Goal: Task Accomplishment & Management: Manage account settings

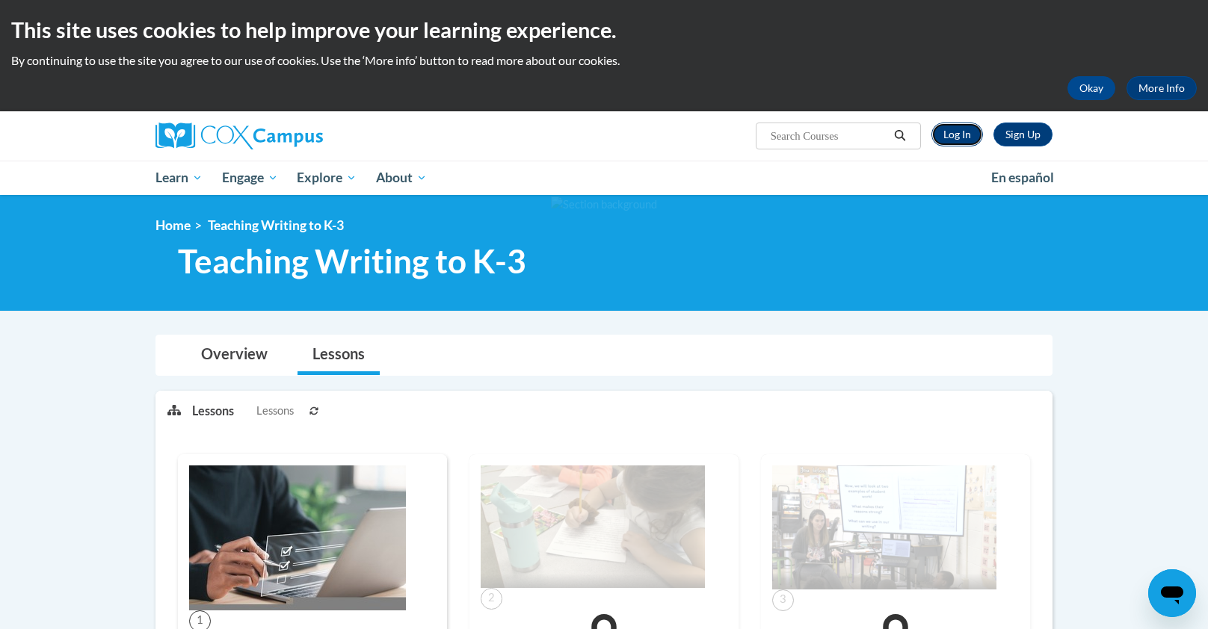
click at [958, 135] on link "Log In" at bounding box center [957, 135] width 52 height 24
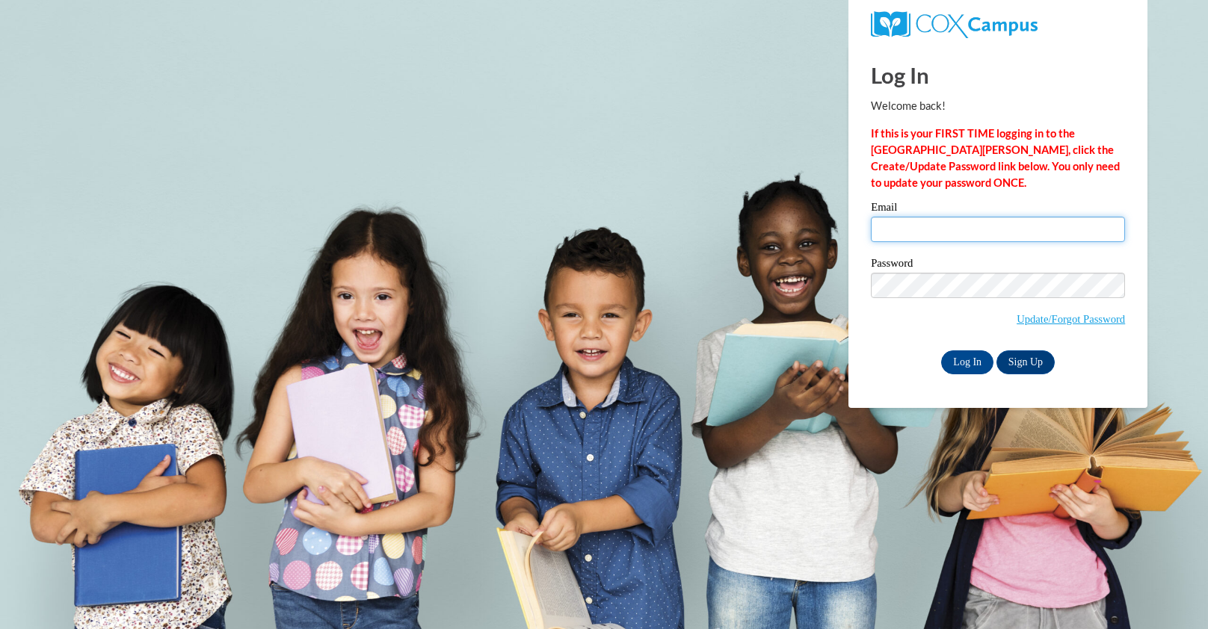
click at [946, 236] on input "Email" at bounding box center [998, 229] width 254 height 25
type input "kgleason@greenfield.k12.wi.us"
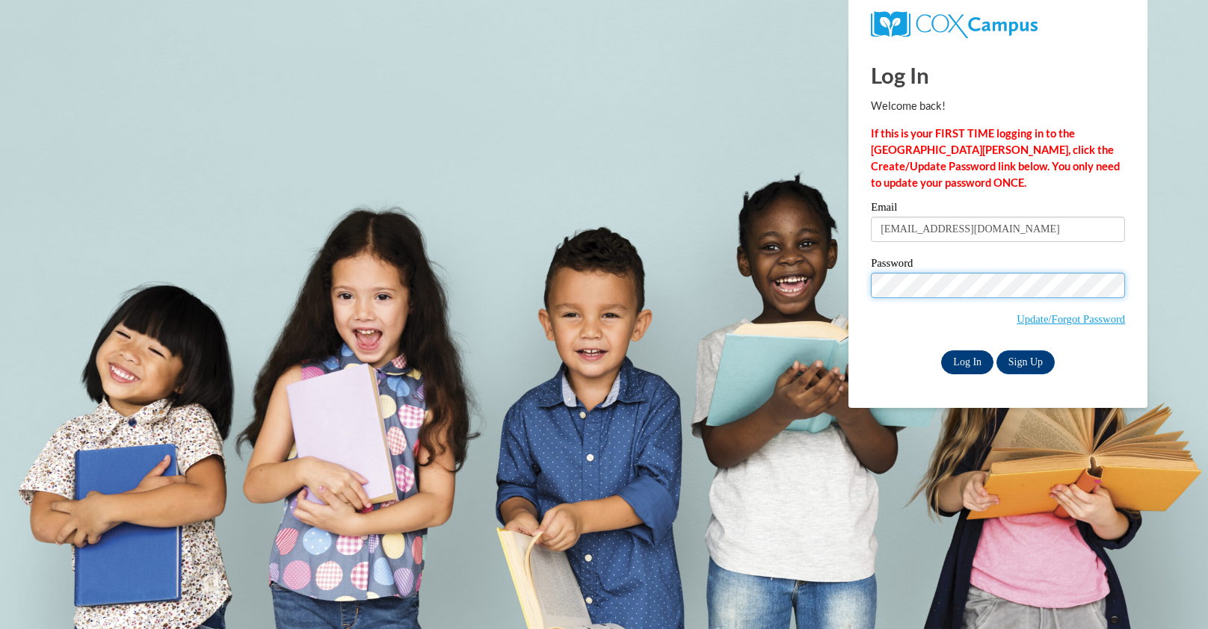
click at [961, 369] on input "Log In" at bounding box center [967, 363] width 52 height 24
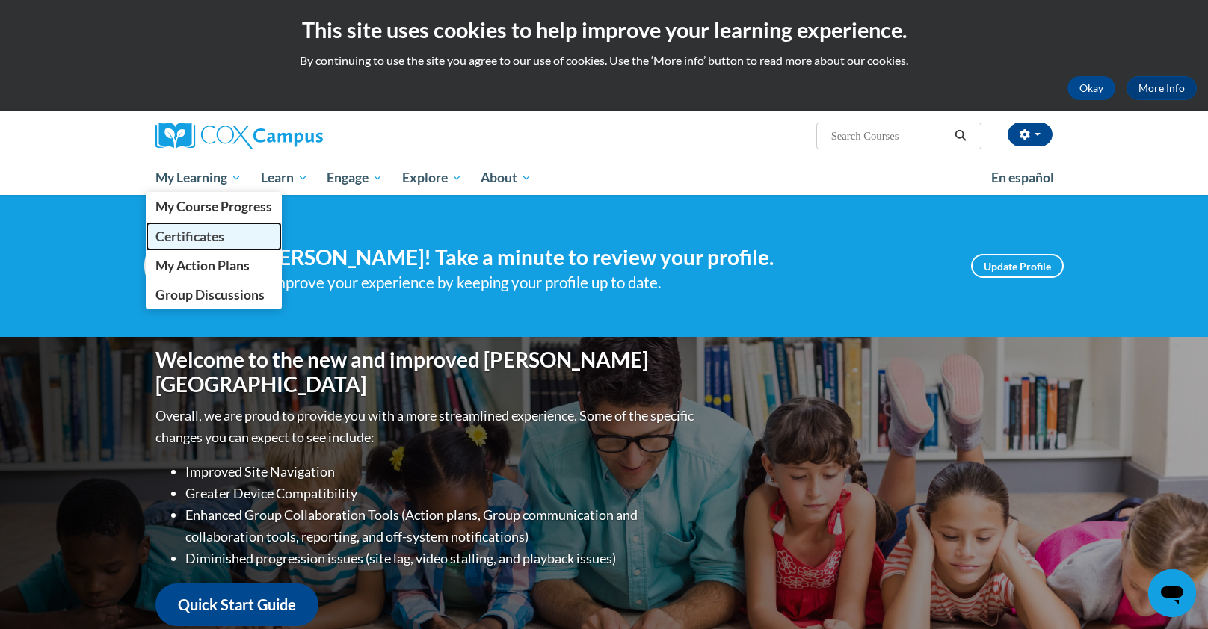
click at [203, 229] on span "Certificates" at bounding box center [189, 237] width 69 height 16
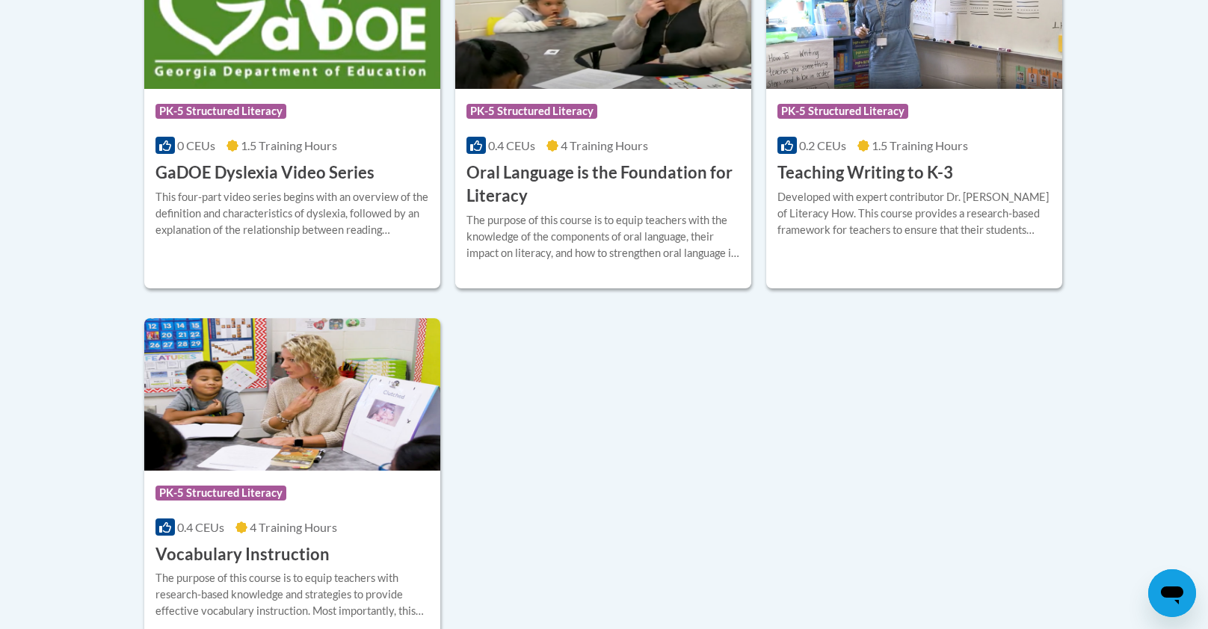
scroll to position [512, 0]
